Goal: Task Accomplishment & Management: Manage account settings

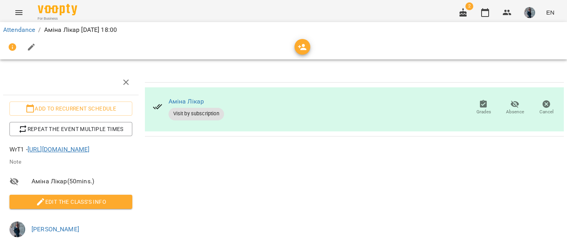
click at [27, 31] on link "Attendance" at bounding box center [19, 29] width 32 height 7
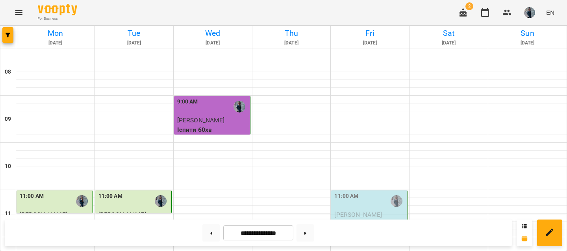
scroll to position [494, 0]
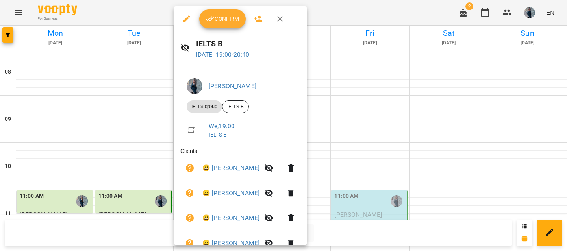
click at [216, 22] on span "Confirm" at bounding box center [223, 18] width 34 height 9
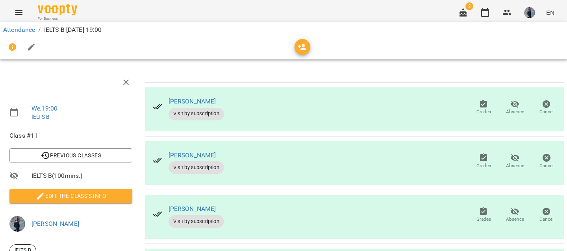
click at [73, 198] on span "Edit the class's Info" at bounding box center [71, 195] width 110 height 9
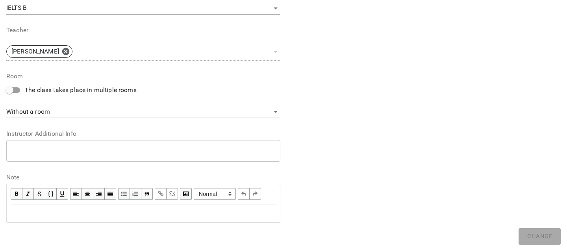
scroll to position [284, 0]
click at [42, 212] on div "Edit text" at bounding box center [144, 213] width 266 height 9
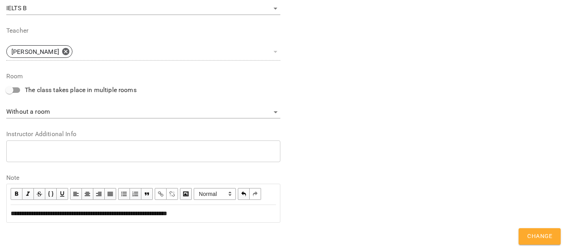
scroll to position [317, 0]
drag, startPoint x: 531, startPoint y: 231, endPoint x: 468, endPoint y: 199, distance: 70.8
click at [530, 232] on span "Change" at bounding box center [539, 237] width 25 height 10
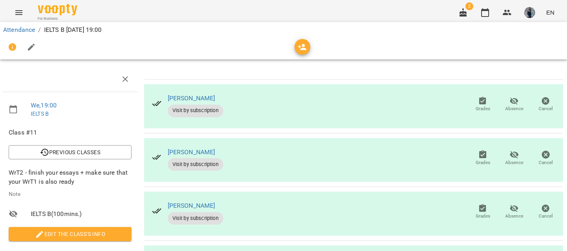
scroll to position [212, 1]
drag, startPoint x: 236, startPoint y: 122, endPoint x: 524, endPoint y: 163, distance: 290.5
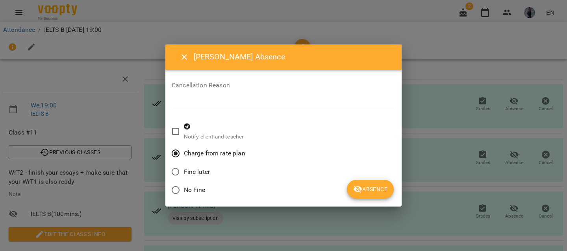
click at [383, 189] on span "Absence" at bounding box center [370, 189] width 34 height 9
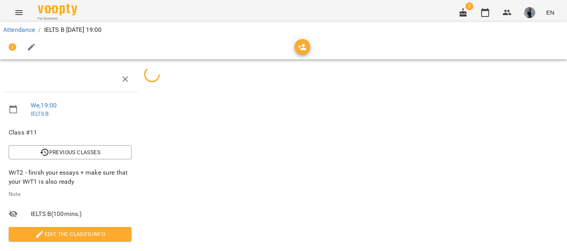
scroll to position [123, 1]
